Goal: Task Accomplishment & Management: Complete application form

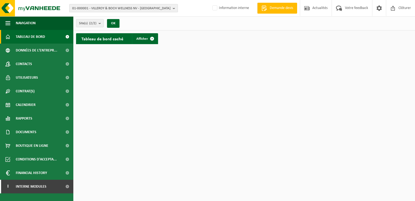
click at [176, 8] on b "button" at bounding box center [175, 8] width 5 height 8
type input "10-944899"
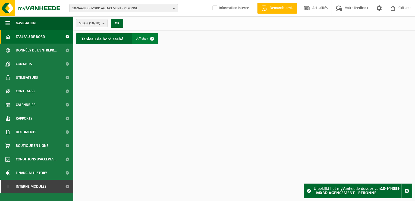
click at [145, 41] on link "Afficher" at bounding box center [145, 38] width 26 height 11
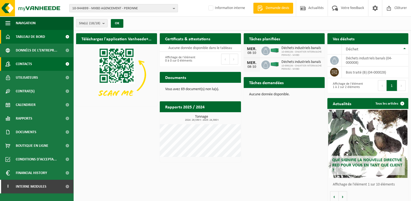
click at [29, 61] on span "Contacts" at bounding box center [24, 64] width 16 height 14
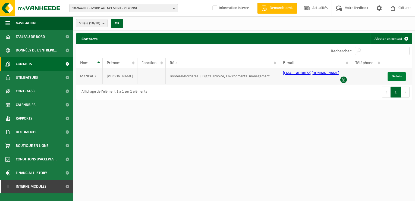
click at [399, 74] on span "Détails" at bounding box center [397, 76] width 10 height 4
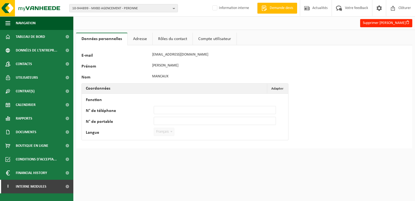
click at [144, 38] on link "Adresse" at bounding box center [140, 39] width 25 height 13
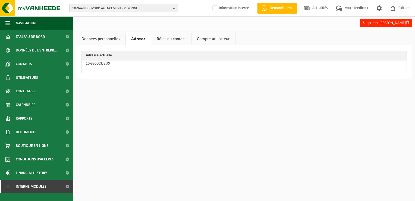
click at [160, 38] on link "Rôles du contact" at bounding box center [171, 39] width 40 height 13
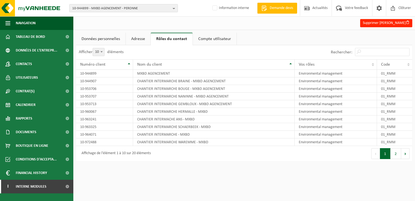
click at [208, 39] on link "Compte utilisateur" at bounding box center [215, 39] width 44 height 13
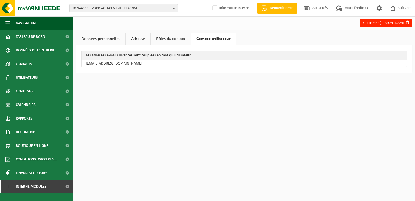
click at [94, 38] on link "Données personnelles" at bounding box center [100, 39] width 49 height 13
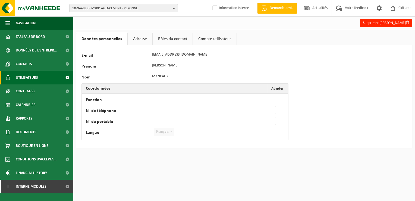
click at [27, 77] on span "Utilisateurs" at bounding box center [27, 78] width 22 height 14
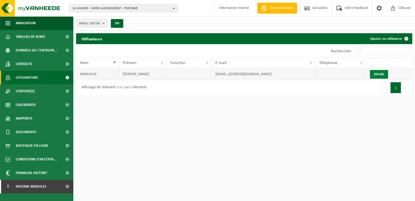
click at [383, 74] on link "Détails" at bounding box center [379, 74] width 18 height 9
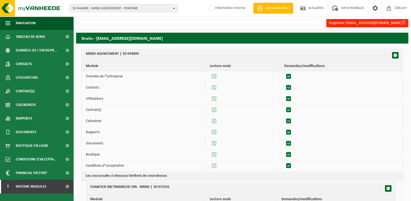
click at [167, 7] on span "10-944899 - MXBD AGENCEMENT - PERONNE" at bounding box center [121, 8] width 98 height 8
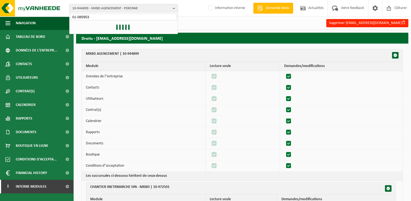
type input "01-085953"
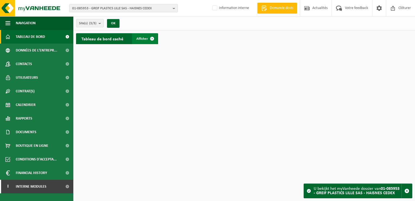
click at [144, 37] on span "Afficher" at bounding box center [142, 39] width 12 height 4
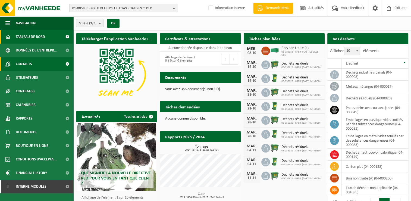
click at [25, 63] on span "Contacts" at bounding box center [24, 64] width 16 height 14
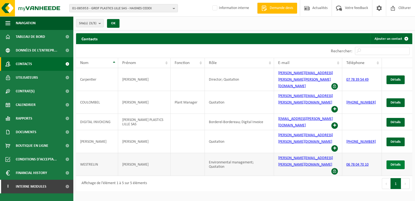
click at [402, 160] on link "Détails" at bounding box center [396, 164] width 18 height 9
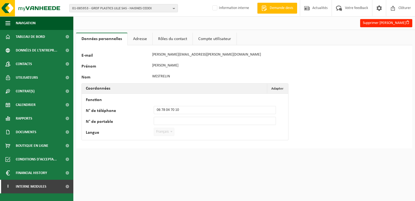
click at [144, 36] on link "Adresse" at bounding box center [140, 39] width 25 height 13
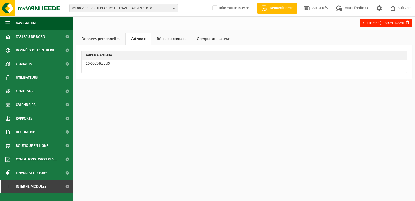
click at [163, 38] on link "Rôles du contact" at bounding box center [171, 39] width 40 height 13
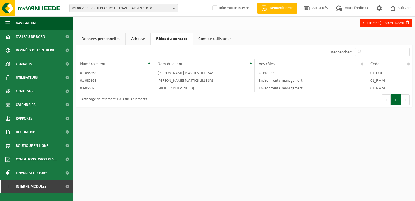
click at [209, 38] on link "Compte utilisateur" at bounding box center [215, 39] width 44 height 13
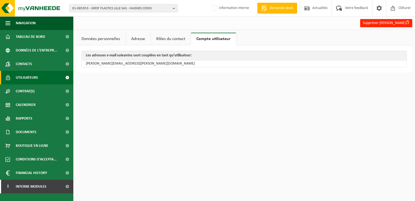
click at [32, 78] on span "Utilisateurs" at bounding box center [27, 78] width 22 height 14
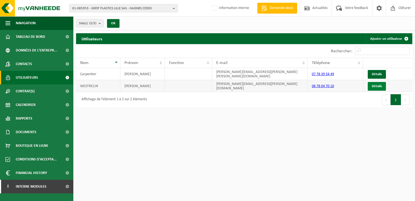
click at [372, 84] on link "Détails" at bounding box center [377, 86] width 18 height 9
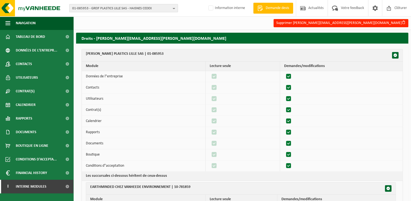
click at [169, 8] on span "01-085953 - GREIF PLASTICS LILLE SAS - HAISNES CEDEX" at bounding box center [121, 8] width 98 height 8
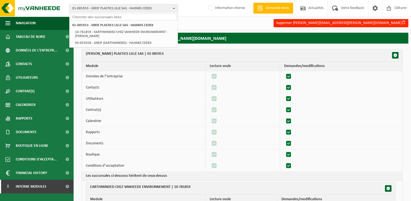
click at [99, 16] on input "text" at bounding box center [124, 17] width 106 height 7
paste input "10-741040"
type input "10-741040"
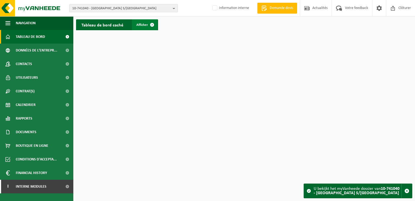
click at [142, 22] on link "Afficher" at bounding box center [145, 24] width 26 height 11
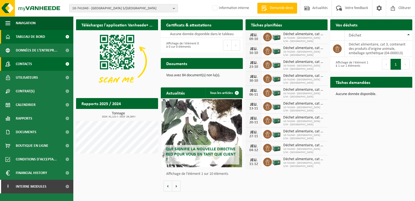
click at [35, 64] on link "Contacts" at bounding box center [36, 64] width 73 height 14
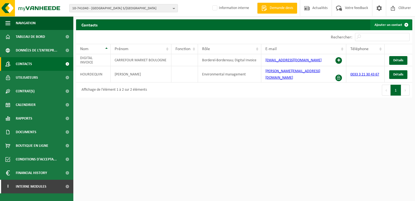
click at [405, 23] on span at bounding box center [406, 24] width 11 height 11
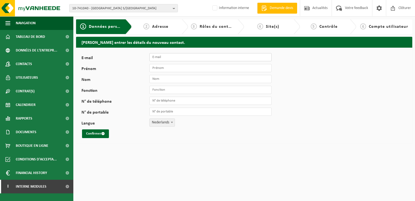
click at [169, 57] on input "E-mail" at bounding box center [211, 57] width 122 height 8
click at [165, 55] on input "E-mail" at bounding box center [211, 57] width 122 height 8
paste input "Frederic_maquaire@franchise.carrefour.com"
type input "Frederic_maquaire@franchise.carrefour.com"
click at [153, 68] on input "Prénom" at bounding box center [211, 68] width 122 height 8
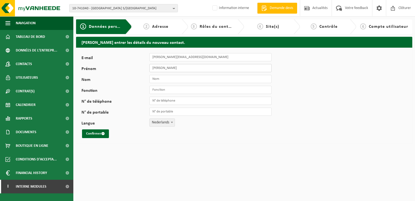
type input "[PERSON_NAME]"
click at [156, 79] on input "Nom" at bounding box center [211, 79] width 122 height 8
type input "MAQUAIRE"
click at [153, 90] on input "Fonction" at bounding box center [211, 90] width 122 height 8
type input "Gérant"
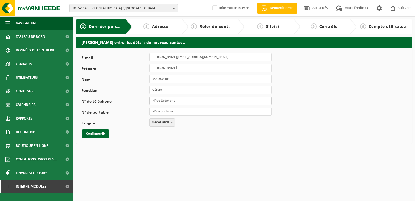
click at [172, 98] on input "N° de téléphone" at bounding box center [211, 101] width 122 height 8
paste input "03 21 30 43 67"
type input "[PHONE_NUMBER]"
click at [171, 110] on input "N° de portable" at bounding box center [211, 111] width 122 height 8
type input "[PHONE_NUMBER]"
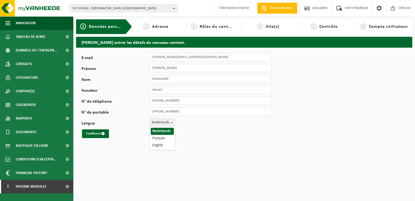
click at [174, 121] on span at bounding box center [171, 122] width 5 height 7
select select "1"
click at [98, 133] on button "Confirmer" at bounding box center [95, 133] width 27 height 9
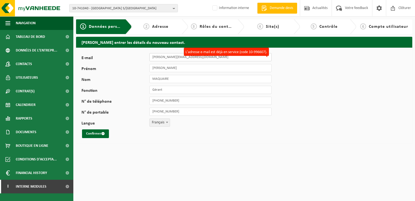
click at [232, 59] on input "[PERSON_NAME][EMAIL_ADDRESS][DOMAIN_NAME]" at bounding box center [211, 57] width 122 height 8
click at [225, 147] on html "10-741040 - CARREFOUR MARKET [GEOGRAPHIC_DATA] S/M - [GEOGRAPHIC_DATA] - [GEOGR…" at bounding box center [207, 100] width 415 height 201
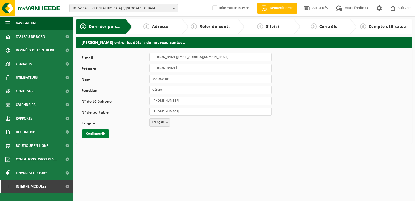
click at [91, 133] on button "Confirmer" at bounding box center [95, 133] width 27 height 9
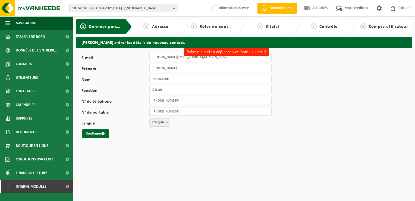
click at [231, 49] on label "L'adresse e-mail est déjà en service (code 10-996607)." at bounding box center [226, 52] width 85 height 8
click at [231, 53] on input "[PERSON_NAME][EMAIL_ADDRESS][DOMAIN_NAME]" at bounding box center [211, 57] width 122 height 8
click at [228, 52] on div "E-mail Frederic_maquaire@franchise.carrefour.com L'adresse e-mail est déjà en s…" at bounding box center [244, 96] width 337 height 96
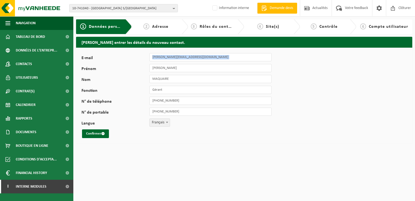
click at [228, 52] on div "E-mail Frederic_maquaire@franchise.carrefour.com Prénom Frédéric Nom MAQUAIRE F…" at bounding box center [244, 96] width 337 height 96
drag, startPoint x: 228, startPoint y: 52, endPoint x: 286, endPoint y: 92, distance: 69.8
click at [286, 92] on div "E-mail Frederic_maquaire@franchise.carrefour.com Prénom Frédéric Nom MAQUAIRE F…" at bounding box center [244, 96] width 337 height 96
drag, startPoint x: 229, startPoint y: 58, endPoint x: 145, endPoint y: 57, distance: 83.7
click at [145, 57] on div "E-mail Frederic_maquaire@franchise.carrefour.com" at bounding box center [180, 57] width 196 height 8
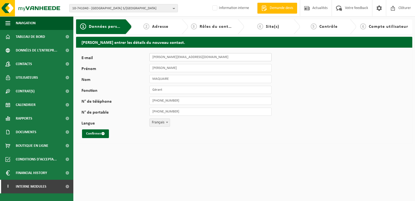
paste input "laura_hourdequin"
type input "[PERSON_NAME][EMAIL_ADDRESS][DOMAIN_NAME]"
click at [94, 132] on button "Confirmer" at bounding box center [95, 133] width 27 height 9
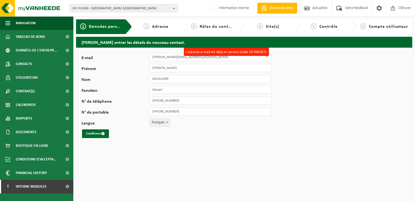
click at [264, 123] on div "E-mail [PERSON_NAME][EMAIL_ADDRESS][DOMAIN_NAME] L'adresse e-mail est déjà en s…" at bounding box center [244, 96] width 337 height 96
click at [101, 133] on span "submit" at bounding box center [103, 134] width 4 height 4
